Goal: Obtain resource: Obtain resource

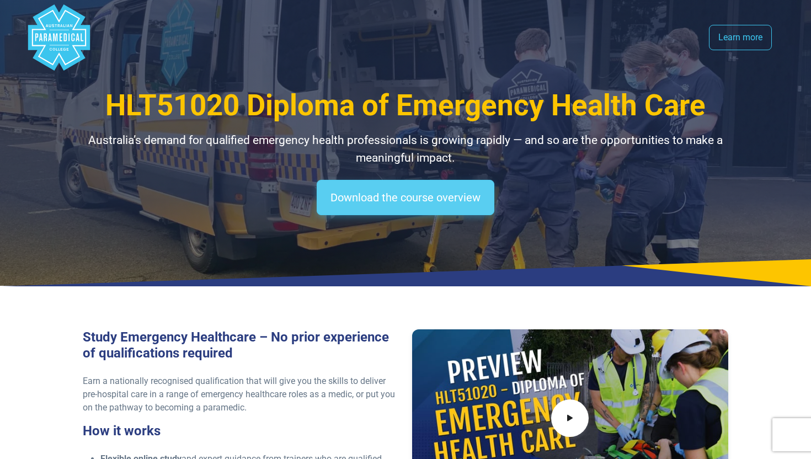
click at [381, 195] on link "Download the course overview" at bounding box center [406, 197] width 178 height 35
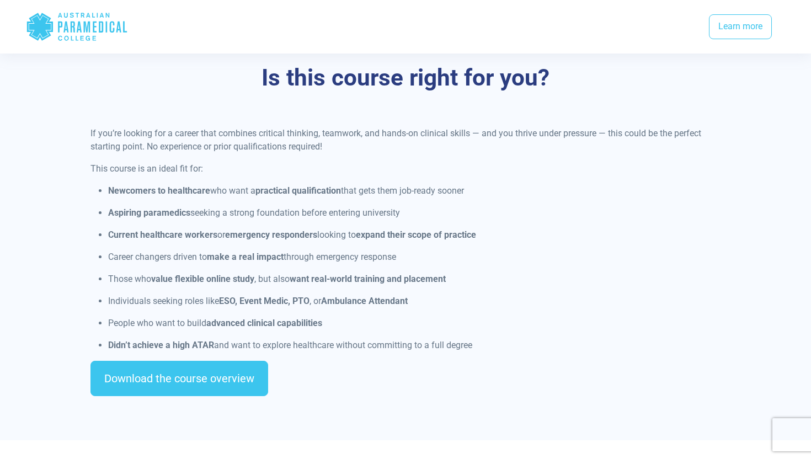
scroll to position [834, 0]
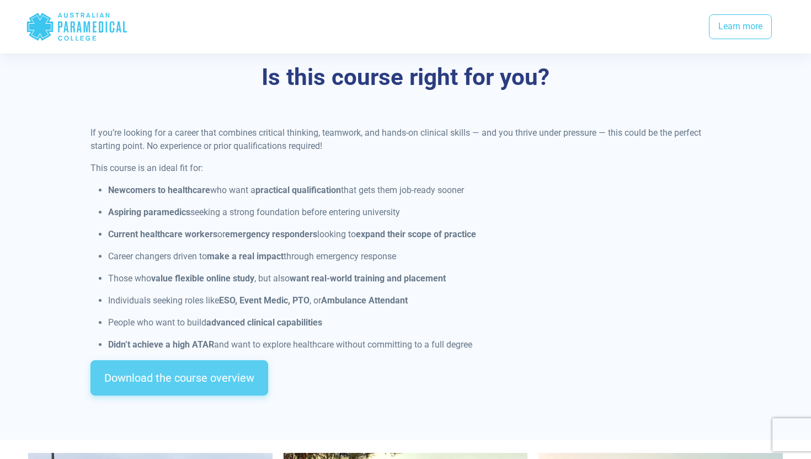
click at [194, 360] on link "Download the course overview" at bounding box center [179, 377] width 178 height 35
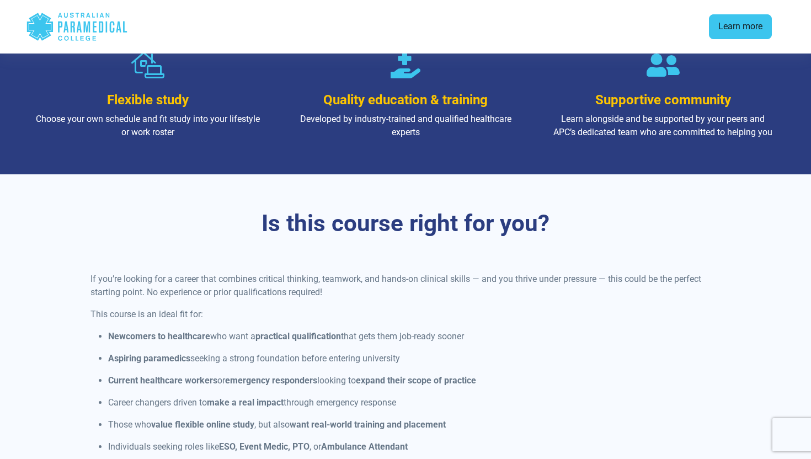
click at [750, 27] on link "Learn more" at bounding box center [740, 26] width 63 height 25
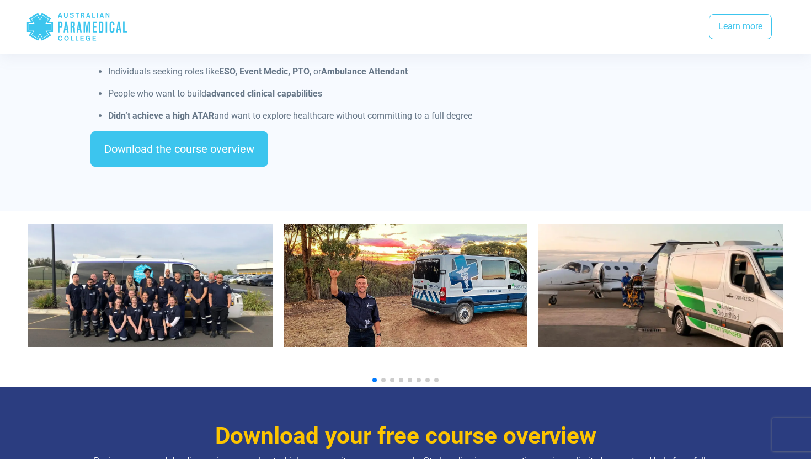
scroll to position [1064, 0]
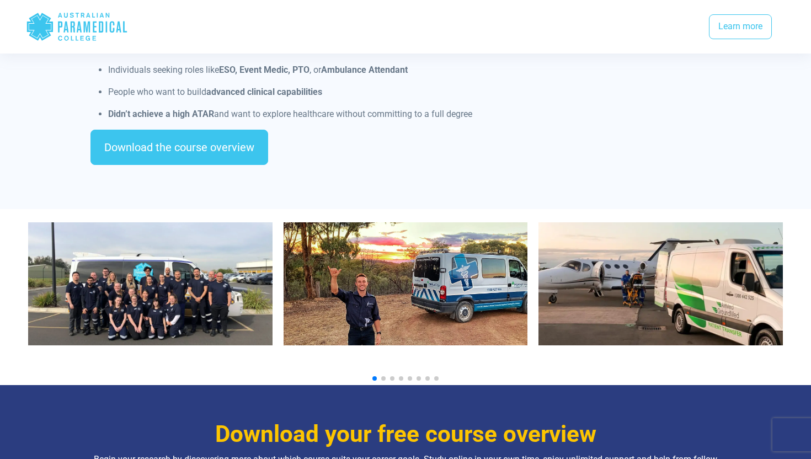
click at [382, 376] on span "Go to slide 2" at bounding box center [383, 378] width 4 height 4
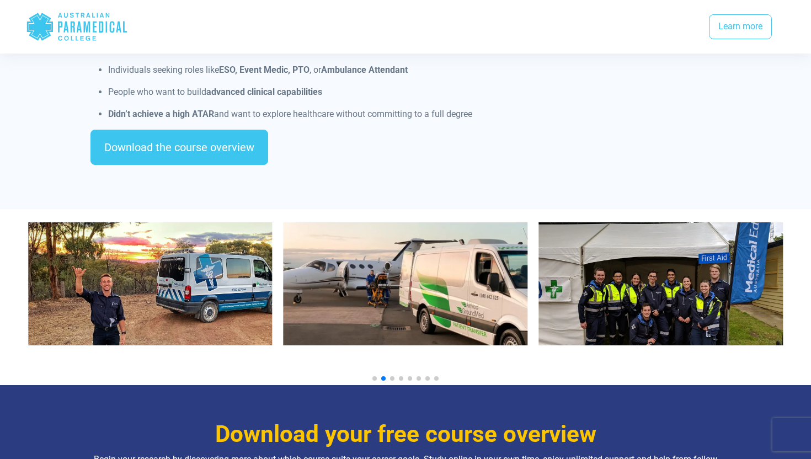
click at [392, 376] on span "Go to slide 3" at bounding box center [392, 378] width 4 height 4
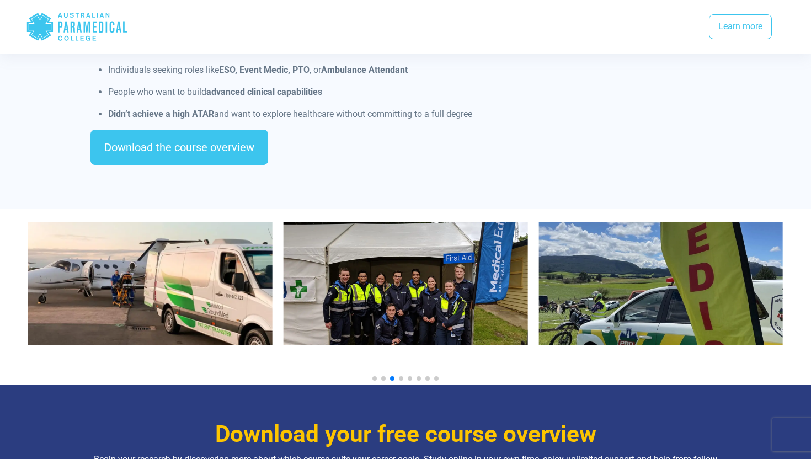
click at [408, 376] on span "Go to slide 5" at bounding box center [410, 378] width 4 height 4
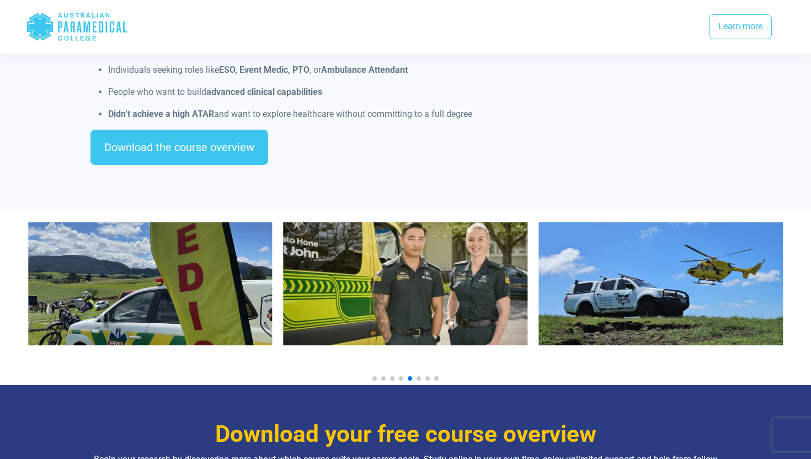
click at [427, 376] on span "Go to slide 7" at bounding box center [427, 378] width 4 height 4
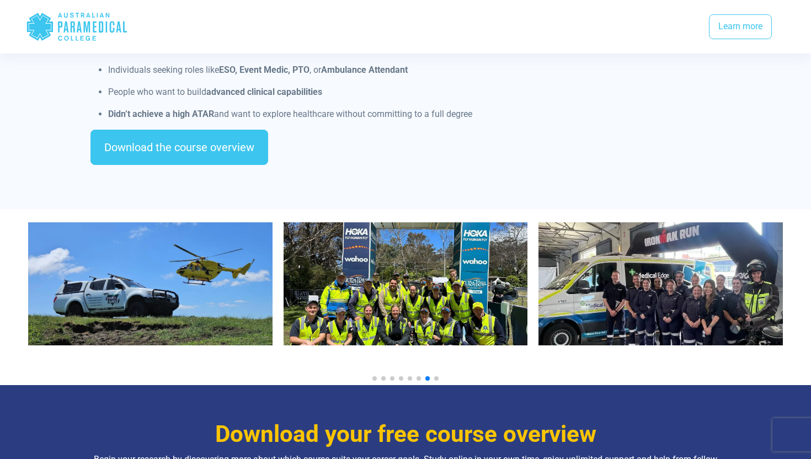
click at [435, 376] on span "Go to slide 8" at bounding box center [436, 378] width 4 height 4
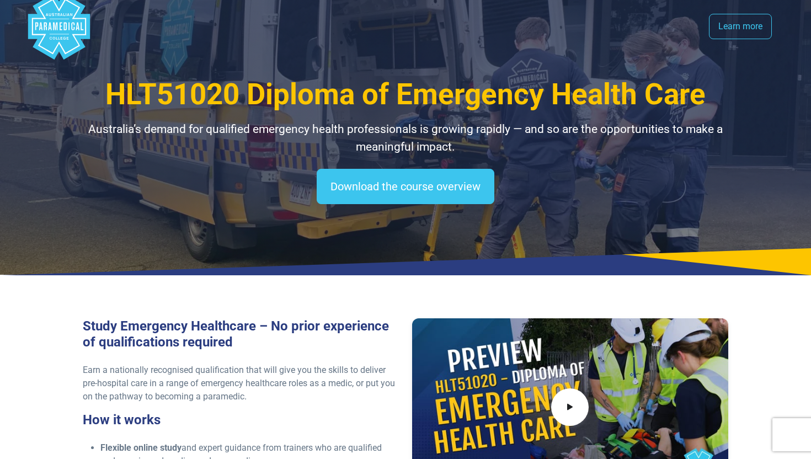
scroll to position [0, 0]
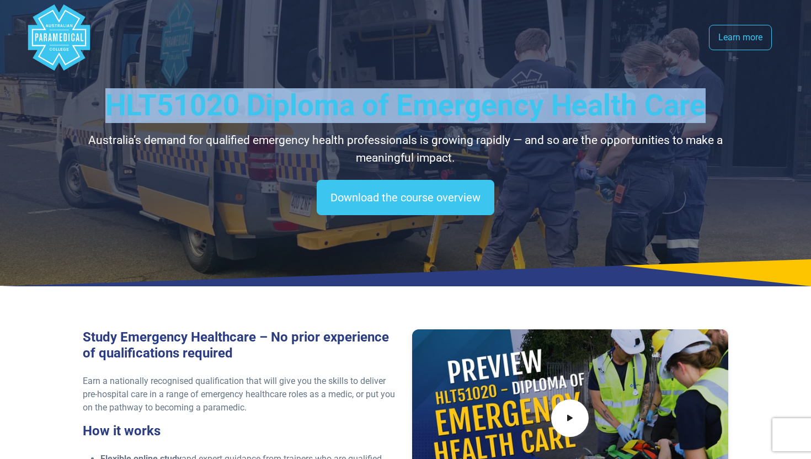
drag, startPoint x: 95, startPoint y: 104, endPoint x: 715, endPoint y: 116, distance: 619.6
click at [715, 116] on h1 "HLT51020 Diploma of Emergency Health Care" at bounding box center [405, 105] width 645 height 35
copy span "HLT51020 Diploma of Emergency Health Care"
